Goal: Find specific page/section: Find specific page/section

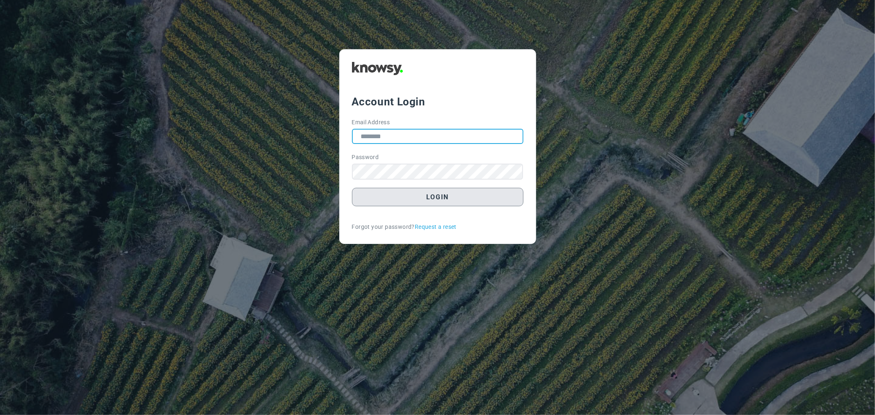
type input "**********"
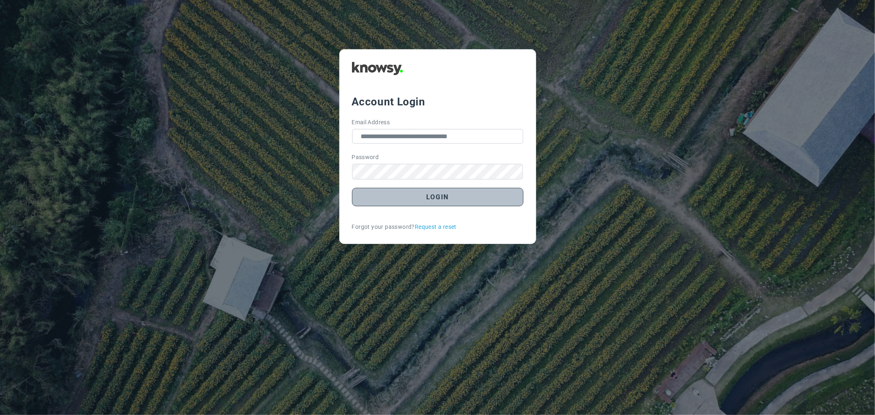
click at [414, 199] on button "Login" at bounding box center [438, 197] width 172 height 18
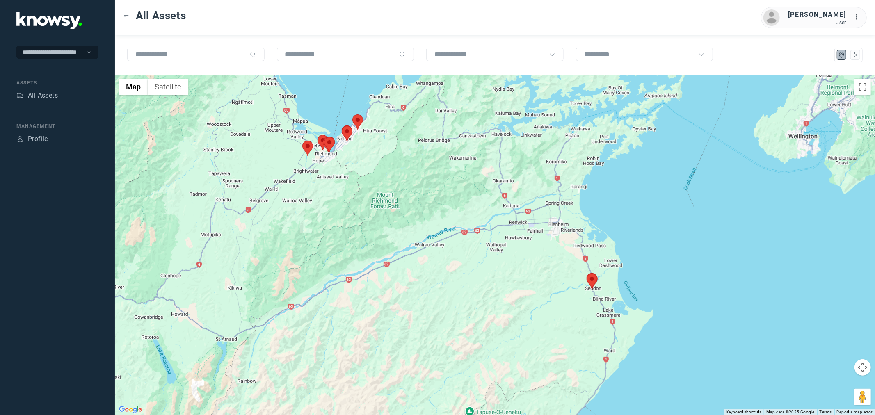
drag, startPoint x: 630, startPoint y: 298, endPoint x: 478, endPoint y: 203, distance: 179.0
click at [485, 206] on div at bounding box center [495, 245] width 760 height 341
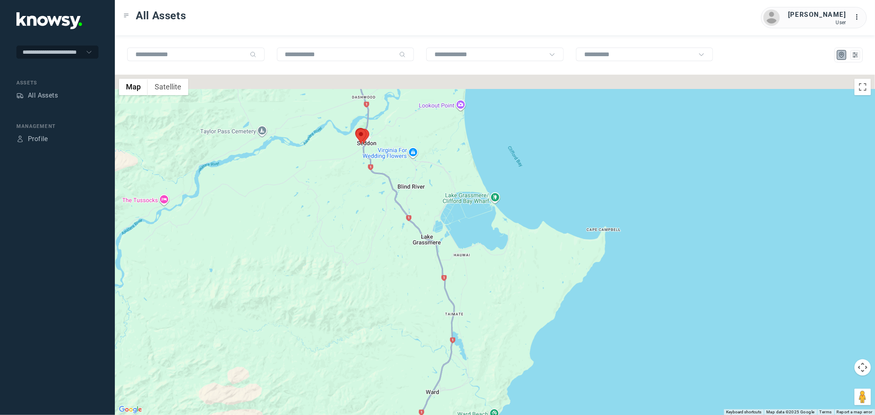
drag, startPoint x: 316, startPoint y: 194, endPoint x: 330, endPoint y: 253, distance: 60.6
click at [330, 253] on div at bounding box center [495, 245] width 760 height 341
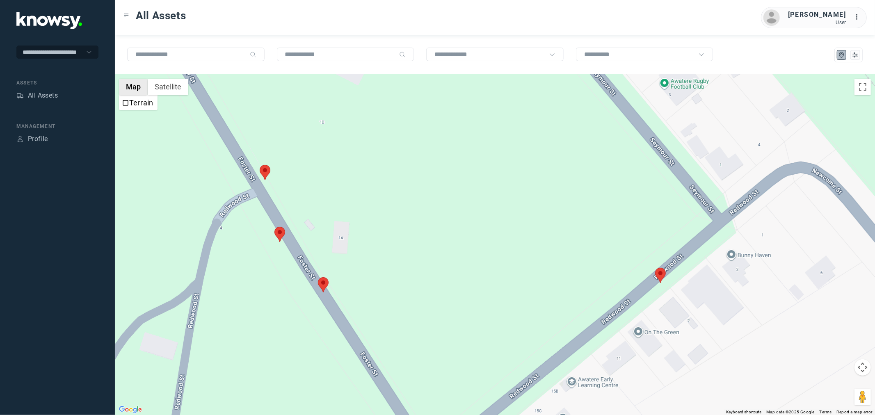
click at [136, 92] on button "Map" at bounding box center [133, 87] width 29 height 16
click at [138, 89] on button "Map" at bounding box center [133, 87] width 29 height 16
click at [175, 88] on button "Satellite" at bounding box center [168, 87] width 41 height 16
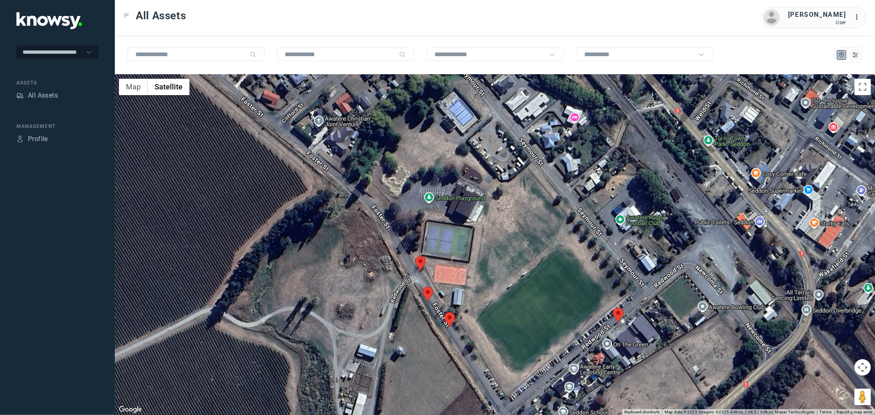
drag, startPoint x: 509, startPoint y: 163, endPoint x: 533, endPoint y: 241, distance: 81.6
click at [533, 241] on div at bounding box center [495, 245] width 760 height 341
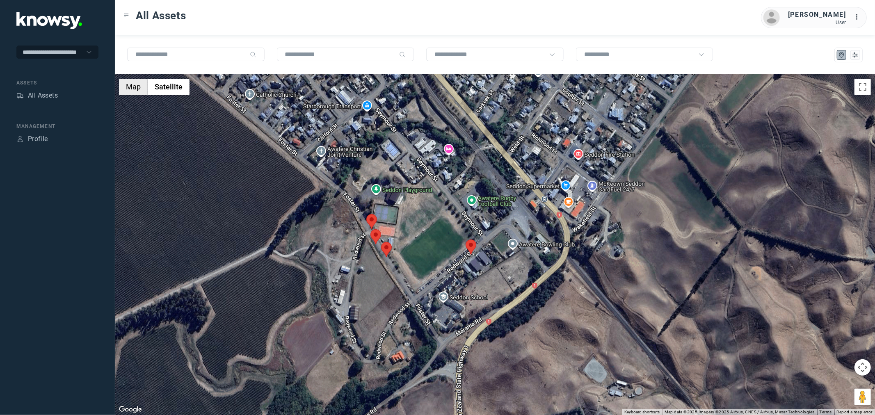
click at [128, 88] on button "Map" at bounding box center [133, 87] width 29 height 16
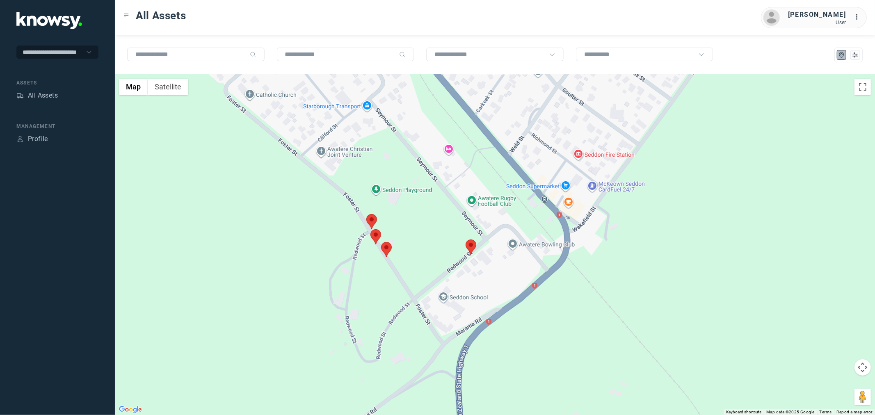
drag, startPoint x: 301, startPoint y: 175, endPoint x: 309, endPoint y: 187, distance: 14.5
click at [309, 187] on div at bounding box center [495, 245] width 760 height 341
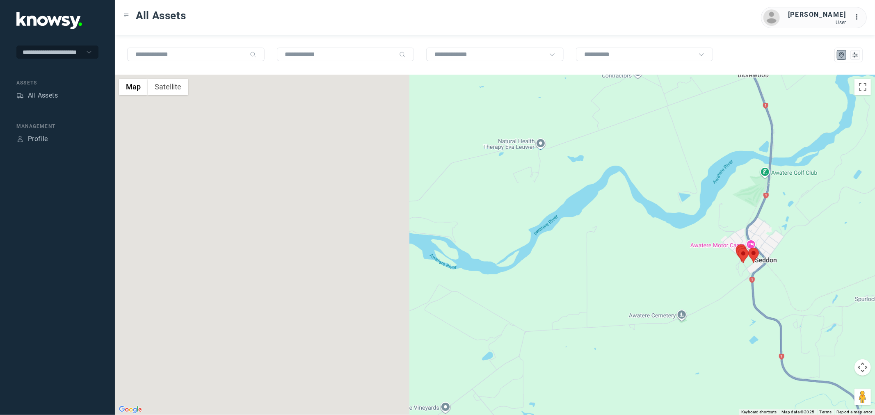
drag, startPoint x: 301, startPoint y: 190, endPoint x: 745, endPoint y: 265, distance: 449.8
click at [778, 272] on div at bounding box center [495, 245] width 760 height 341
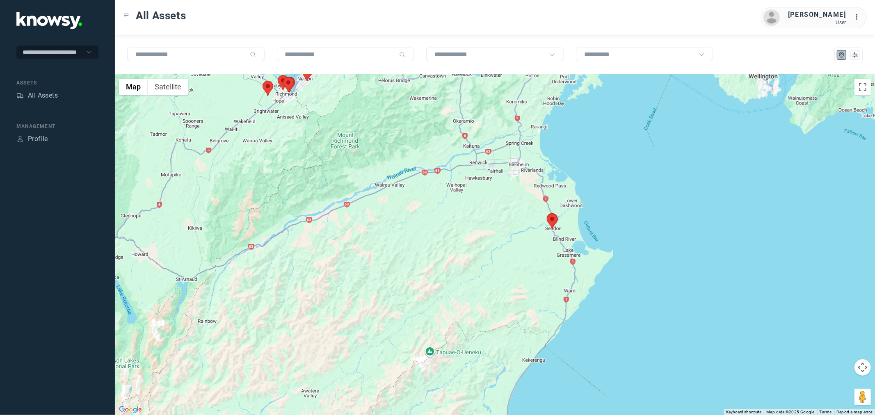
drag, startPoint x: 411, startPoint y: 300, endPoint x: 415, endPoint y: 311, distance: 12.1
click at [415, 311] on div at bounding box center [495, 245] width 760 height 341
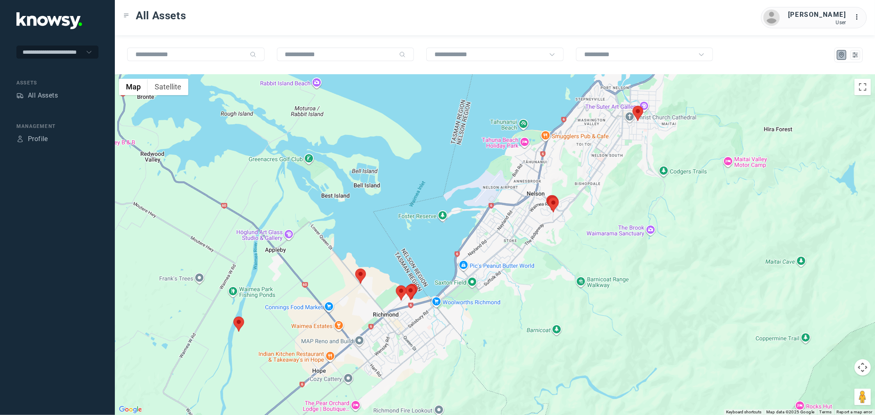
click at [233, 317] on area at bounding box center [233, 317] width 0 height 0
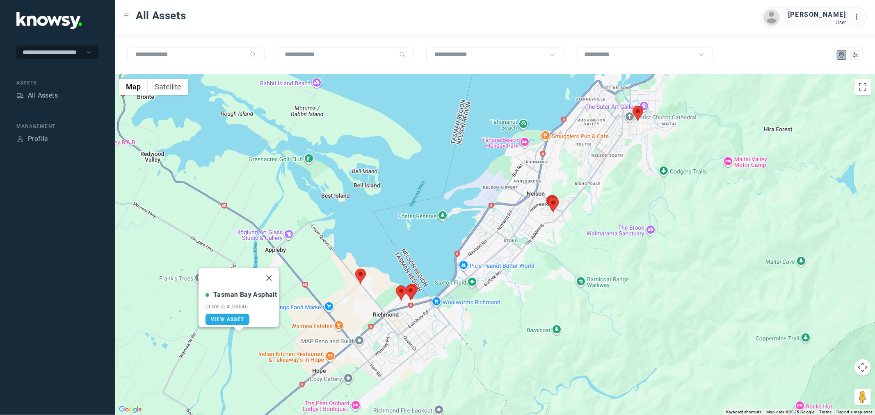
click at [355, 269] on area at bounding box center [355, 269] width 0 height 0
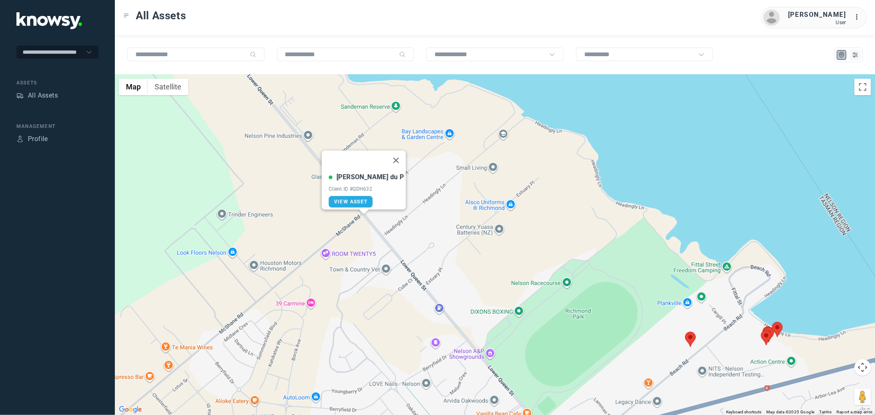
drag, startPoint x: 523, startPoint y: 339, endPoint x: 91, endPoint y: 224, distance: 446.8
click at [91, 224] on div "**********" at bounding box center [437, 207] width 875 height 415
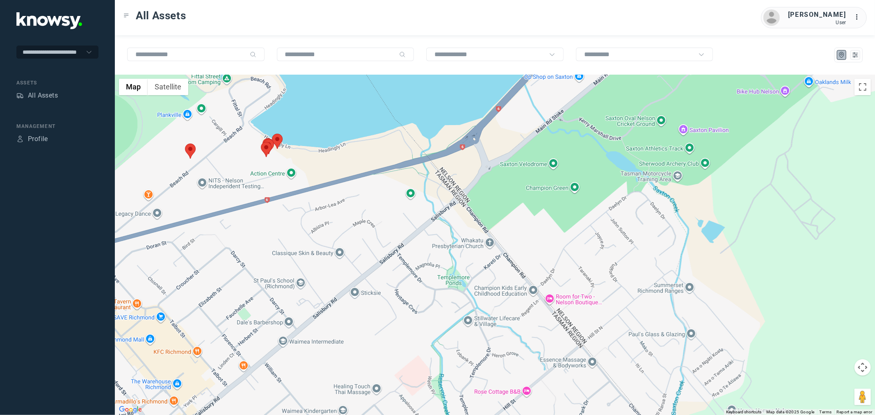
drag, startPoint x: 124, startPoint y: 231, endPoint x: 314, endPoint y: 257, distance: 191.7
click at [314, 257] on div "[PERSON_NAME] du P Client ID #QDH632 View Asset" at bounding box center [495, 245] width 760 height 341
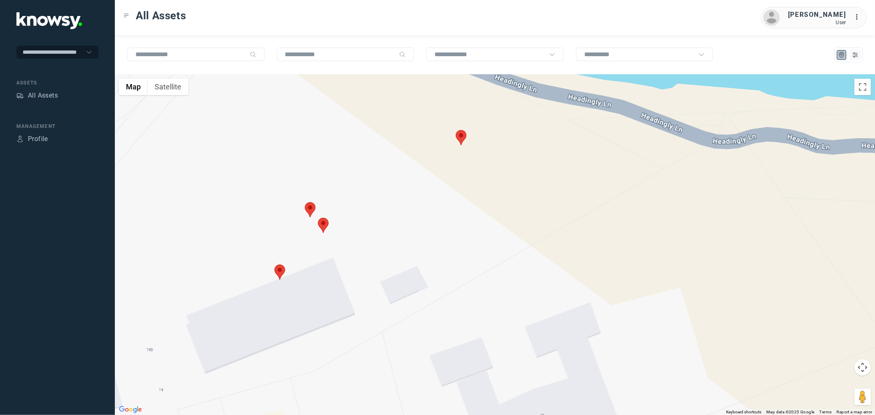
click at [318, 218] on area at bounding box center [318, 218] width 0 height 0
click at [344, 173] on button "Close" at bounding box center [348, 179] width 20 height 20
click at [305, 202] on area at bounding box center [305, 202] width 0 height 0
click at [330, 157] on button "Close" at bounding box center [335, 164] width 20 height 20
click at [456, 130] on area at bounding box center [456, 130] width 0 height 0
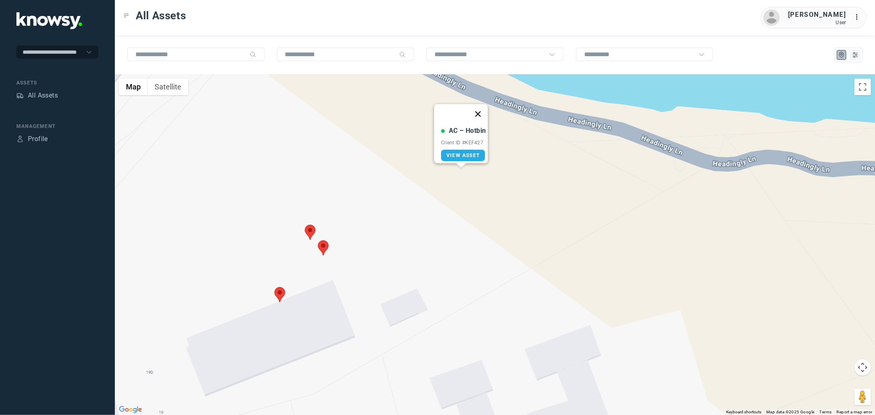
click at [476, 111] on button "Close" at bounding box center [478, 114] width 20 height 20
